Goal: Information Seeking & Learning: Learn about a topic

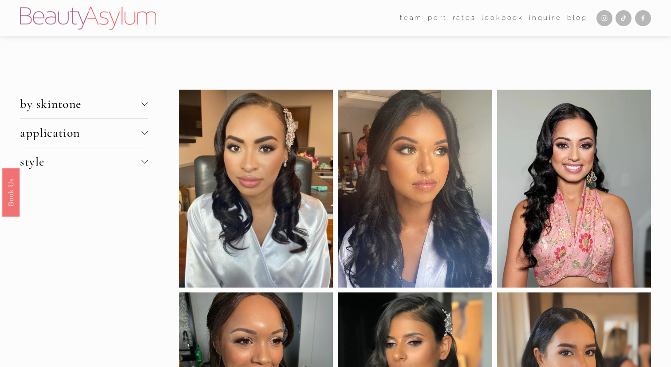
click at [140, 110] on span "by skintone" at bounding box center [80, 103] width 121 height 15
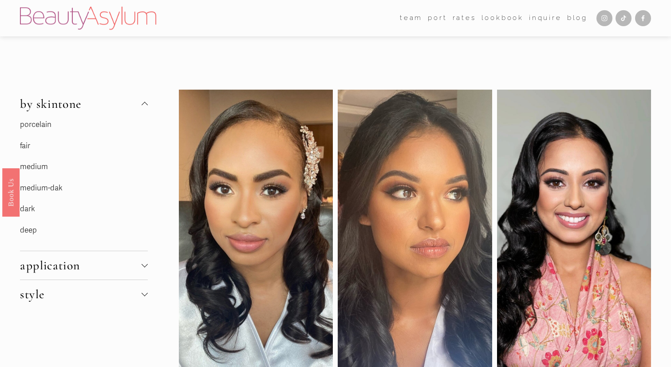
click at [47, 186] on link "medium-dak" at bounding box center [41, 187] width 43 height 9
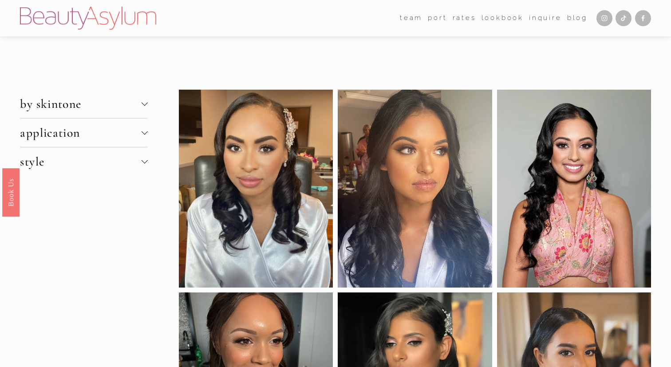
click at [87, 106] on span "by skintone" at bounding box center [80, 103] width 121 height 15
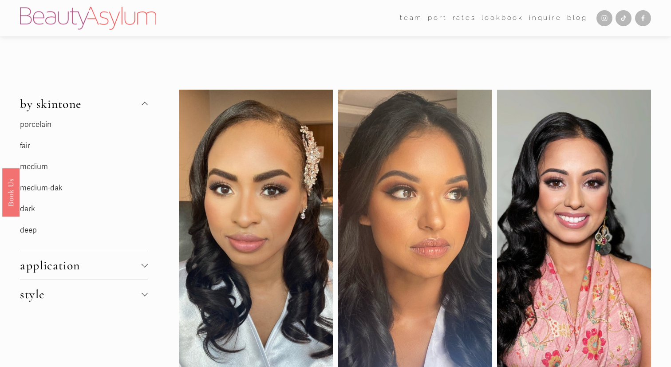
click at [29, 209] on link "dark" at bounding box center [27, 208] width 15 height 9
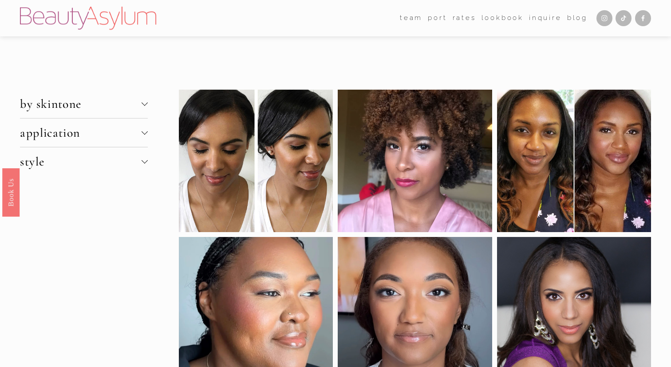
click at [104, 110] on span "by skintone" at bounding box center [80, 103] width 121 height 15
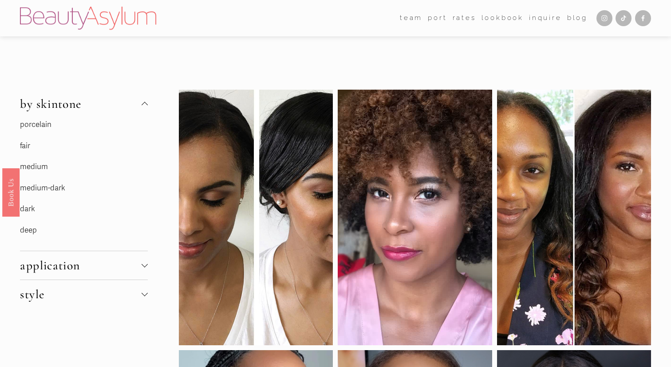
click at [57, 189] on link "medium-dark" at bounding box center [42, 187] width 45 height 9
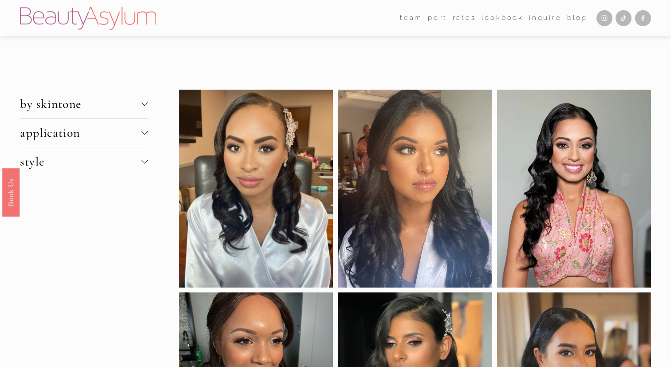
click at [116, 174] on button "style" at bounding box center [83, 161] width 127 height 28
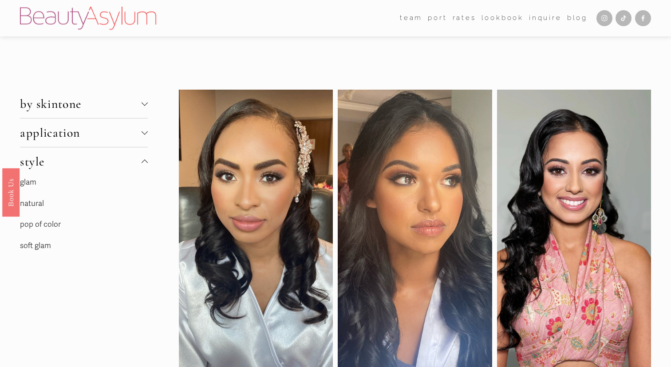
click at [35, 206] on link "natural" at bounding box center [32, 203] width 24 height 9
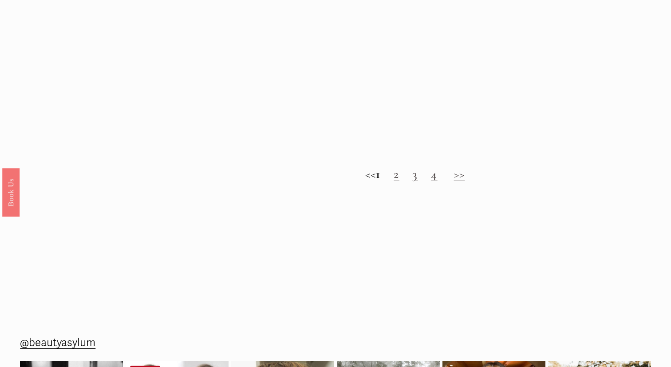
scroll to position [883, 0]
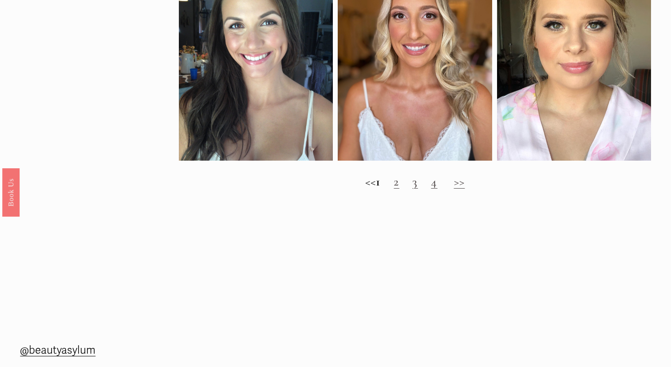
click at [437, 184] on link "4" at bounding box center [434, 181] width 6 height 15
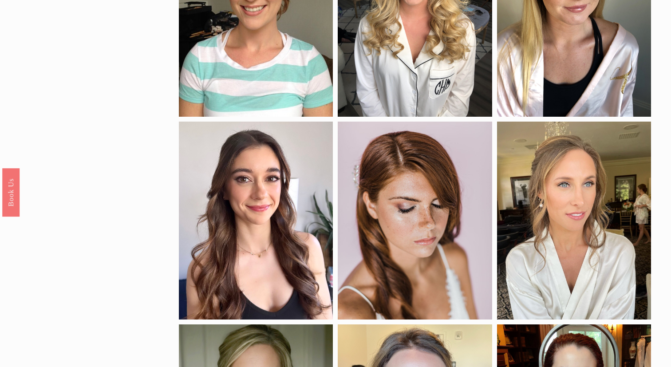
scroll to position [325, 0]
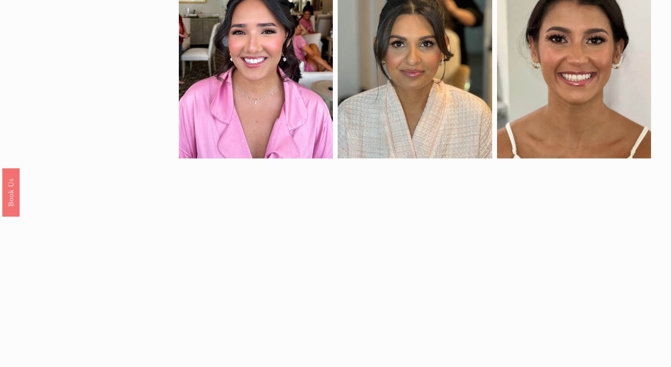
scroll to position [539, 0]
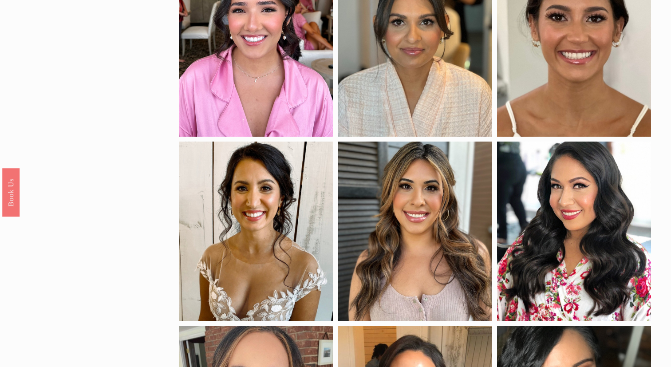
click at [454, 120] on div at bounding box center [415, 46] width 154 height 179
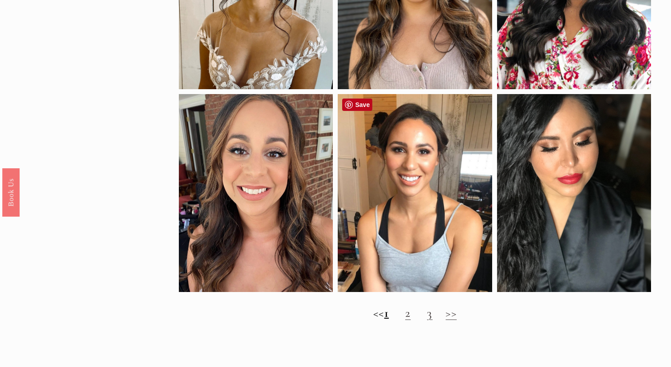
scroll to position [789, 0]
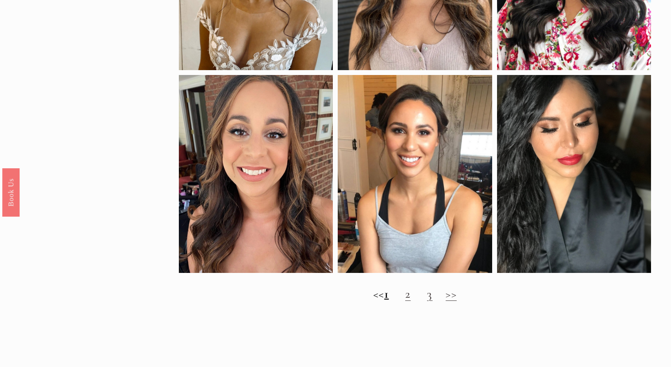
click at [411, 295] on link "2" at bounding box center [407, 293] width 5 height 15
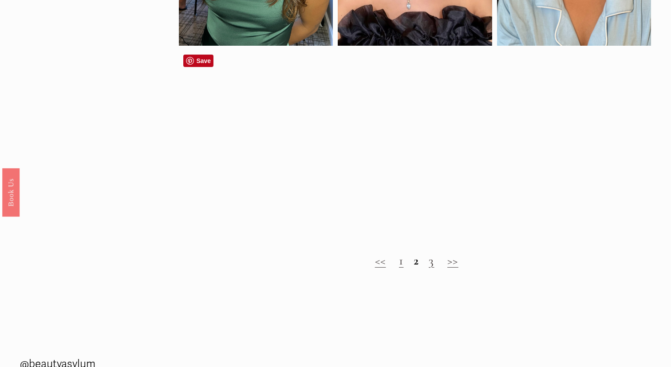
scroll to position [626, 0]
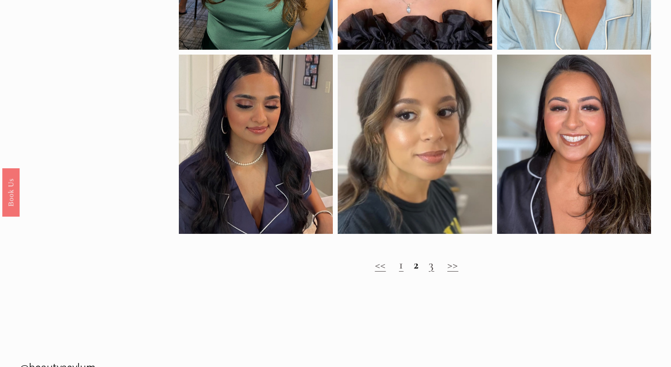
click at [456, 266] on link ">>" at bounding box center [453, 264] width 11 height 15
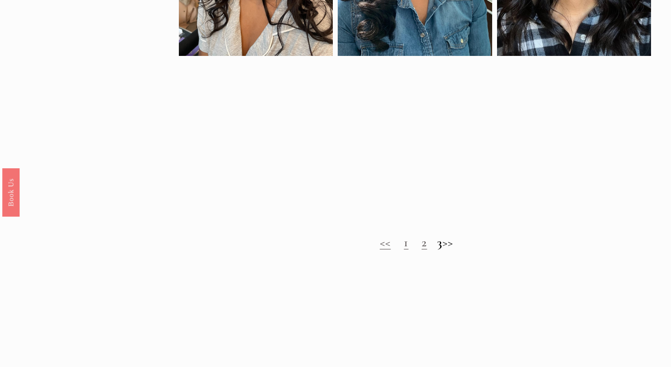
scroll to position [607, 0]
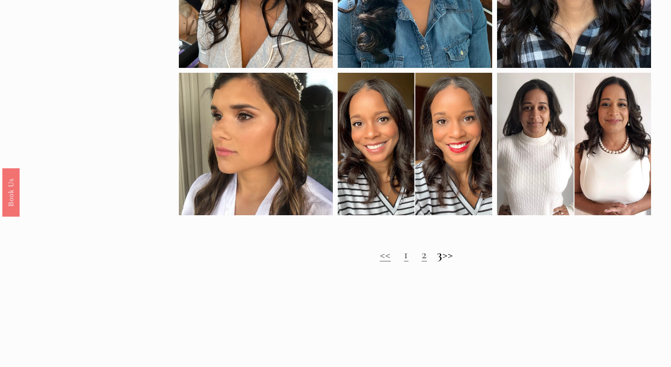
click at [456, 254] on h2 "<< 1 2 3 >>" at bounding box center [415, 254] width 472 height 14
